Goal: Task Accomplishment & Management: Manage account settings

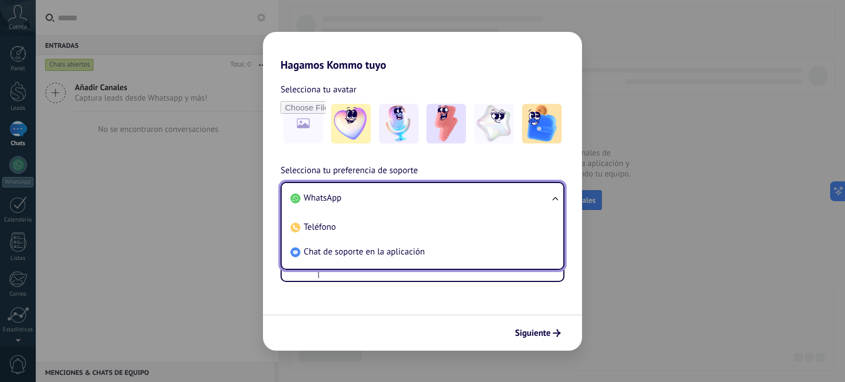
click at [273, 158] on div "Selecciona tu avatar Selecciona tu preferencia de soporte WhatsApp WhatsApp Tel…" at bounding box center [422, 177] width 319 height 211
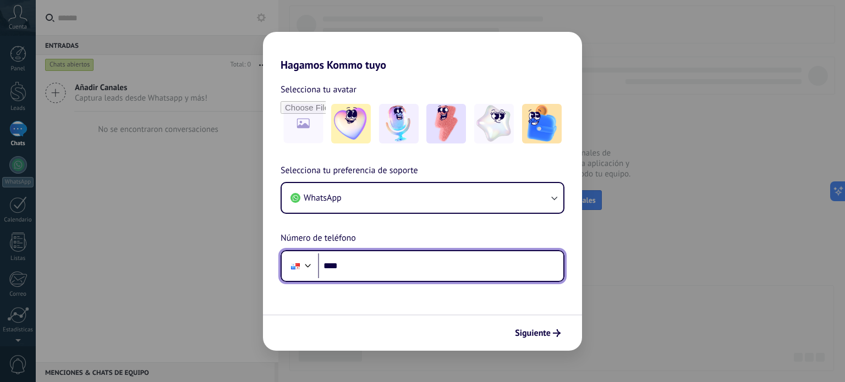
click at [369, 264] on input "****" at bounding box center [440, 266] width 245 height 25
type input "**********"
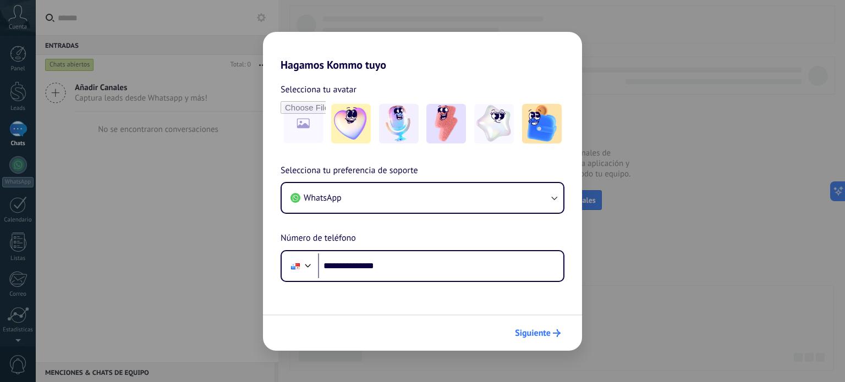
click at [550, 341] on button "Siguiente" at bounding box center [538, 333] width 56 height 19
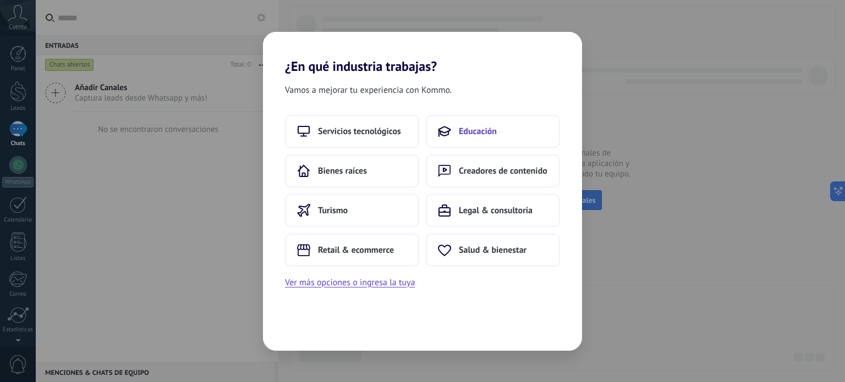
click at [465, 135] on span "Educación" at bounding box center [478, 131] width 38 height 11
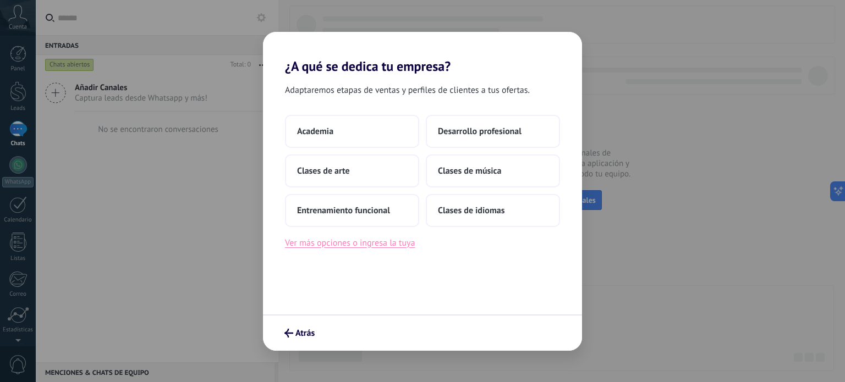
click at [298, 247] on button "Ver más opciones o ingresa la tuya" at bounding box center [350, 243] width 130 height 14
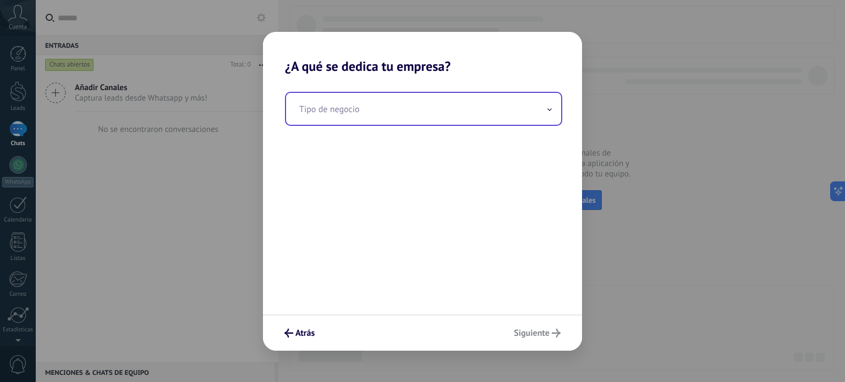
click at [391, 116] on input "text" at bounding box center [423, 109] width 275 height 32
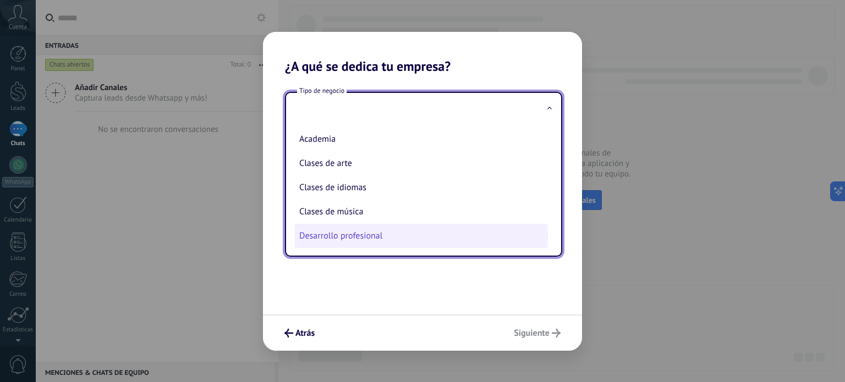
scroll to position [28, 0]
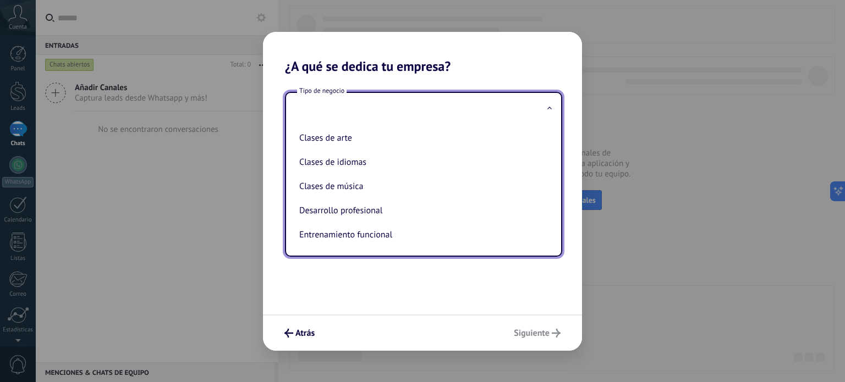
click at [367, 208] on li "Desarrollo profesional" at bounding box center [421, 211] width 253 height 24
type input "**********"
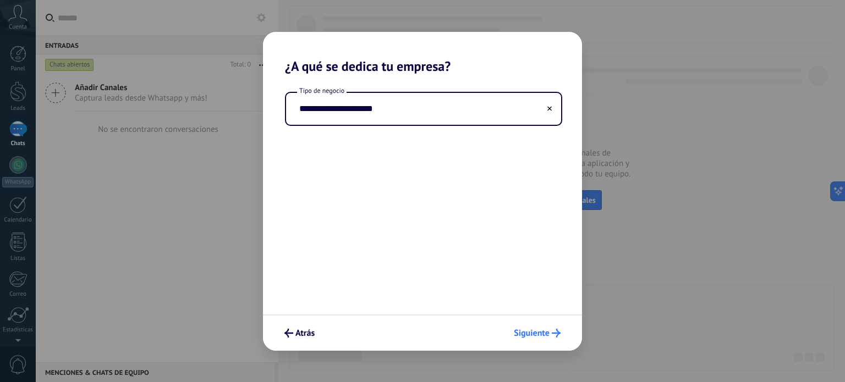
click at [532, 332] on span "Siguiente" at bounding box center [532, 333] width 36 height 8
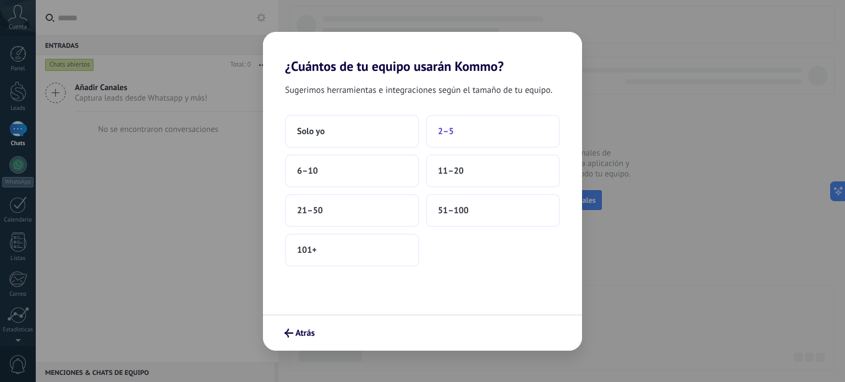
click at [460, 135] on button "2–5" at bounding box center [493, 131] width 134 height 33
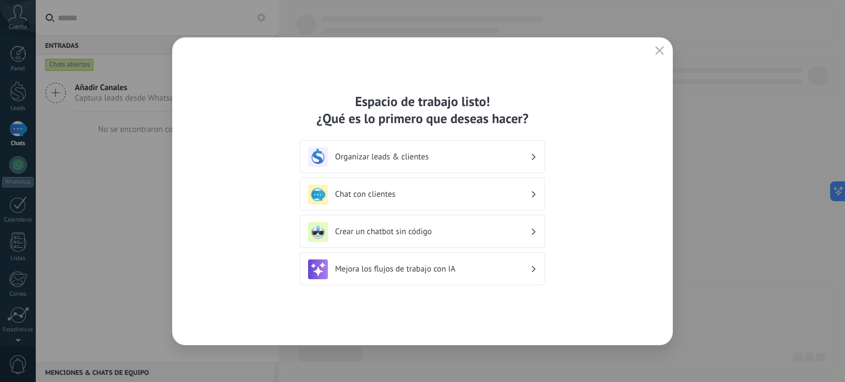
click at [411, 153] on h3 "Organizar leads & clientes" at bounding box center [432, 157] width 195 height 10
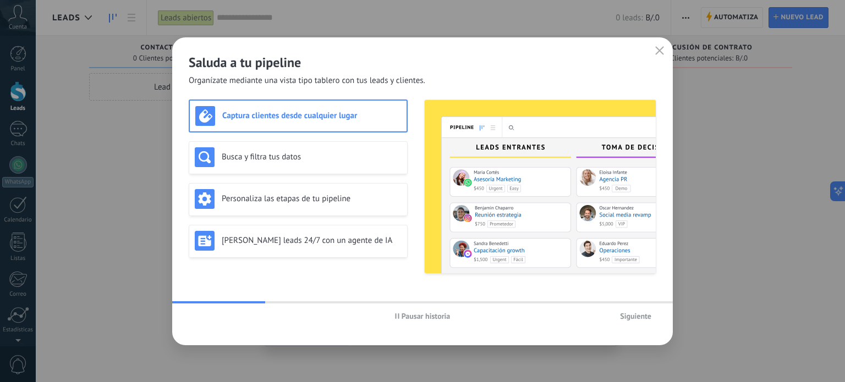
click at [661, 48] on icon "button" at bounding box center [659, 50] width 9 height 9
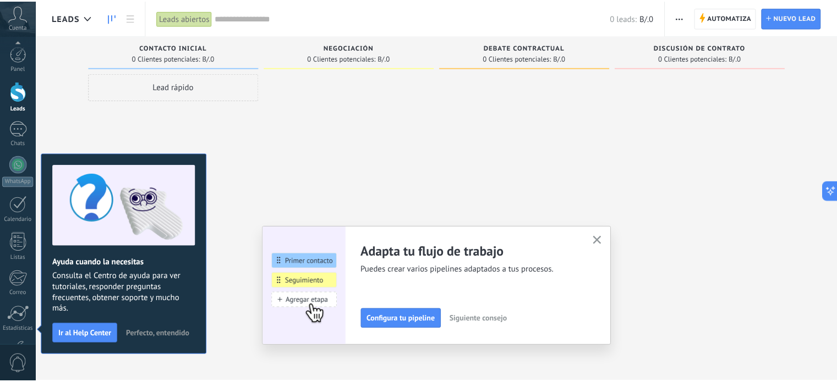
scroll to position [75, 0]
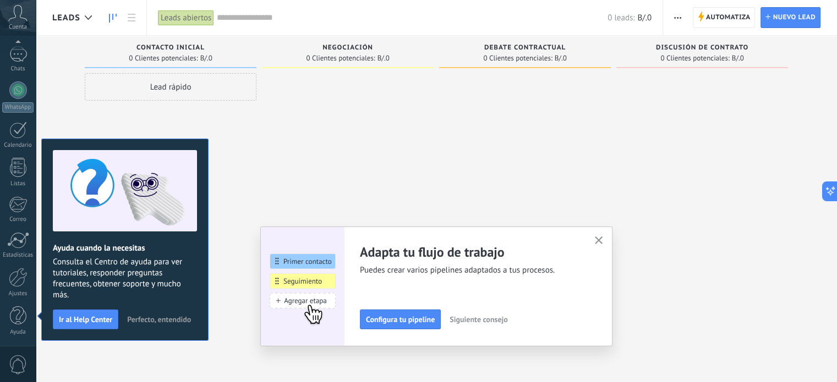
click at [142, 317] on span "Perfecto, entendido" at bounding box center [159, 320] width 64 height 8
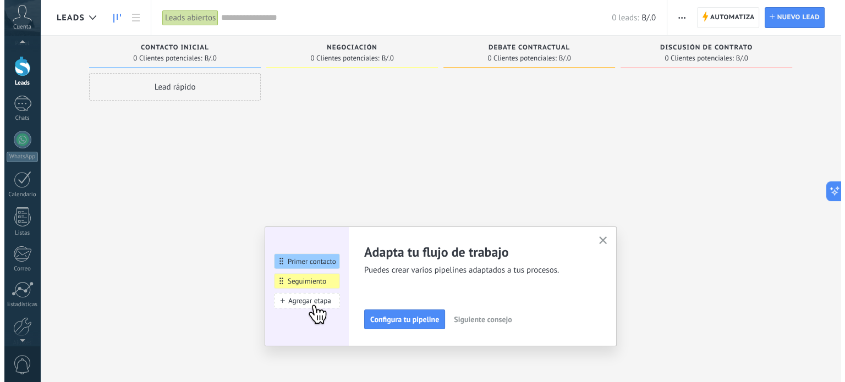
scroll to position [0, 0]
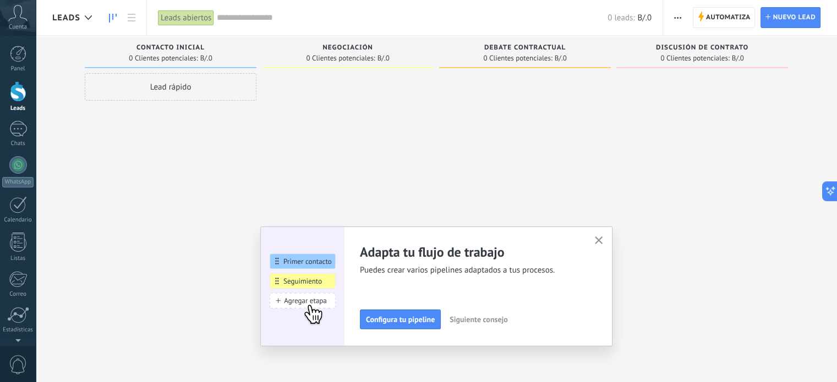
click at [21, 20] on icon at bounding box center [17, 13] width 19 height 17
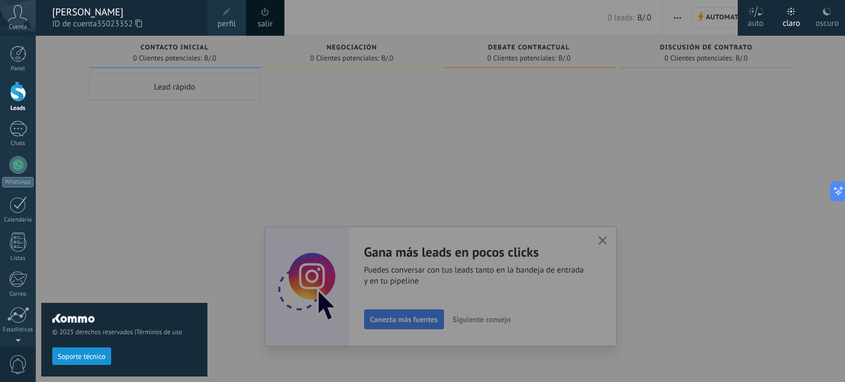
click at [245, 151] on div at bounding box center [458, 191] width 845 height 382
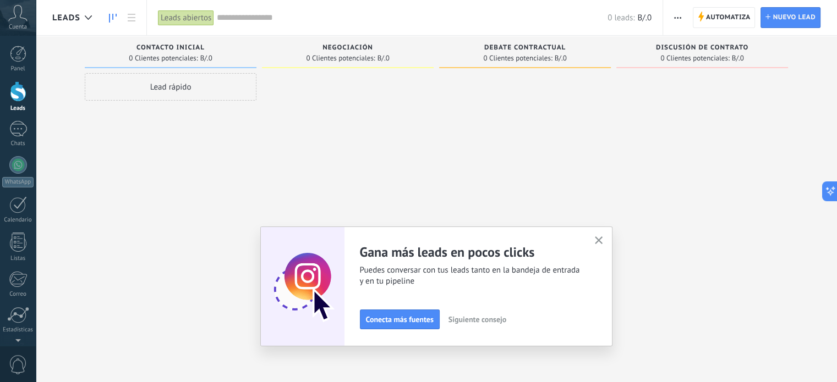
click at [24, 19] on icon at bounding box center [17, 13] width 19 height 17
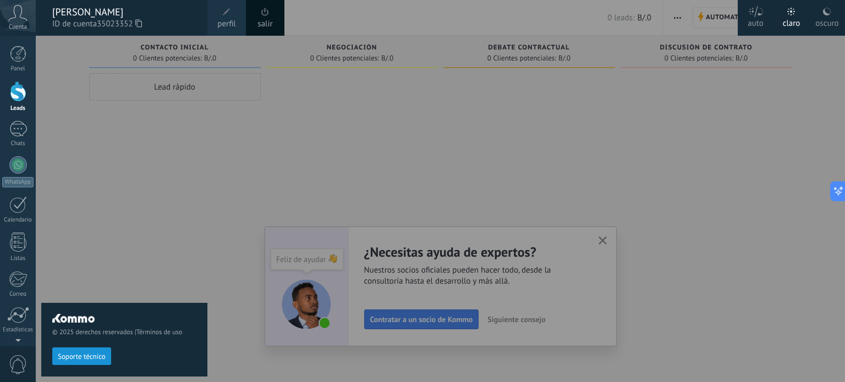
click at [265, 18] on link "salir" at bounding box center [264, 24] width 15 height 12
